Goal: Information Seeking & Learning: Learn about a topic

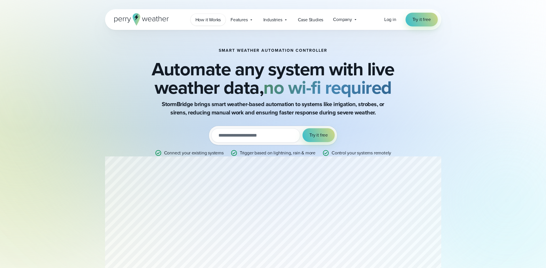
click at [213, 22] on span "How it Works" at bounding box center [208, 19] width 26 height 7
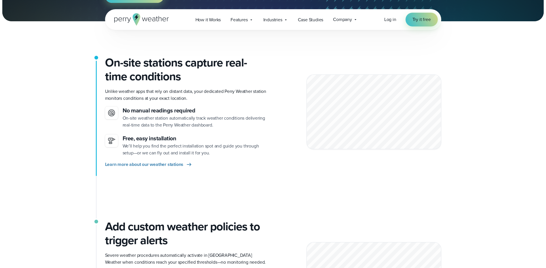
scroll to position [115, 0]
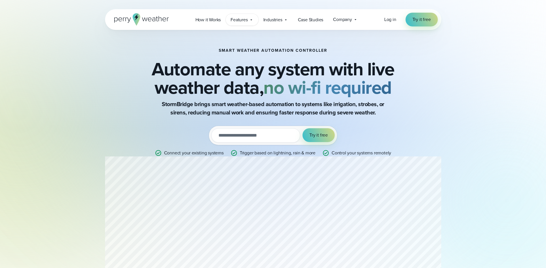
click at [250, 21] on icon at bounding box center [251, 20] width 5 height 5
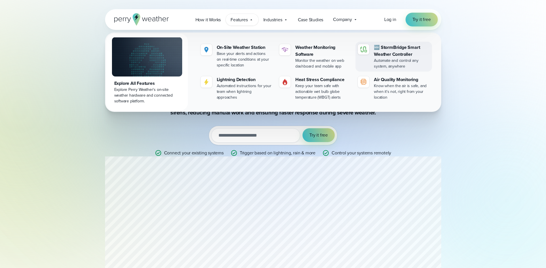
click at [393, 52] on div "🆕 StormBridge Smart Weather Controller" at bounding box center [402, 51] width 56 height 14
